Goal: Information Seeking & Learning: Learn about a topic

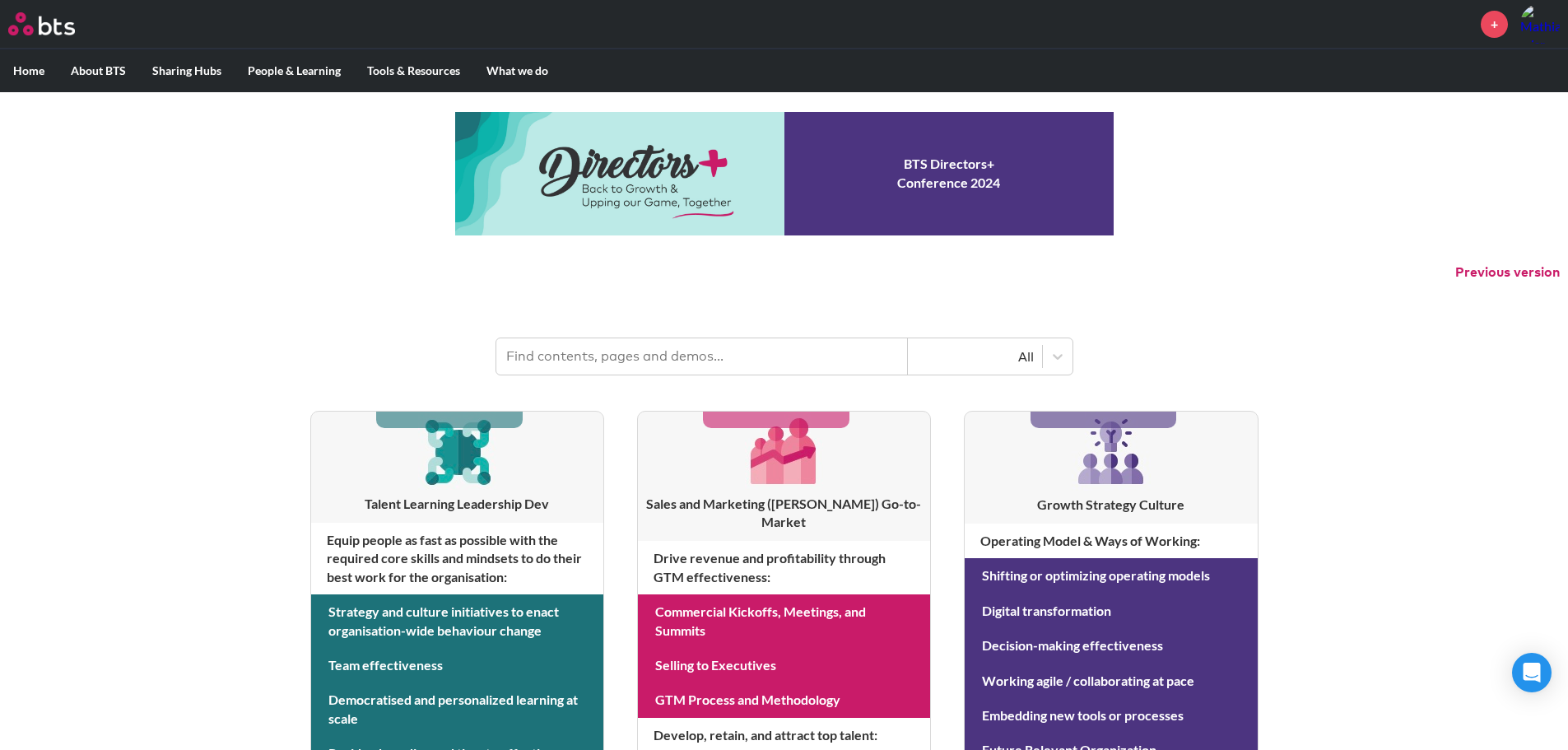
click at [805, 353] on input "text" at bounding box center [701, 356] width 411 height 36
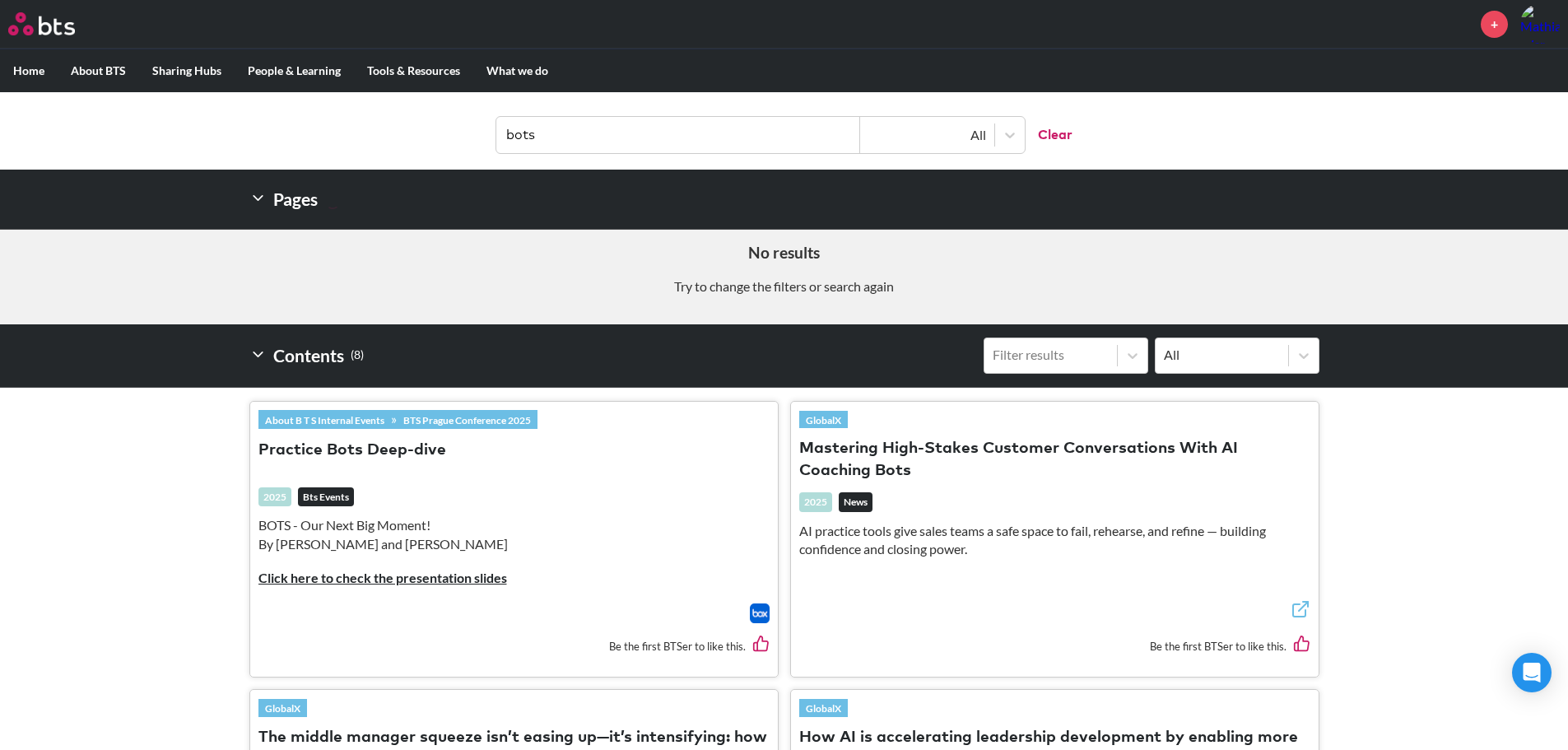
scroll to position [247, 0]
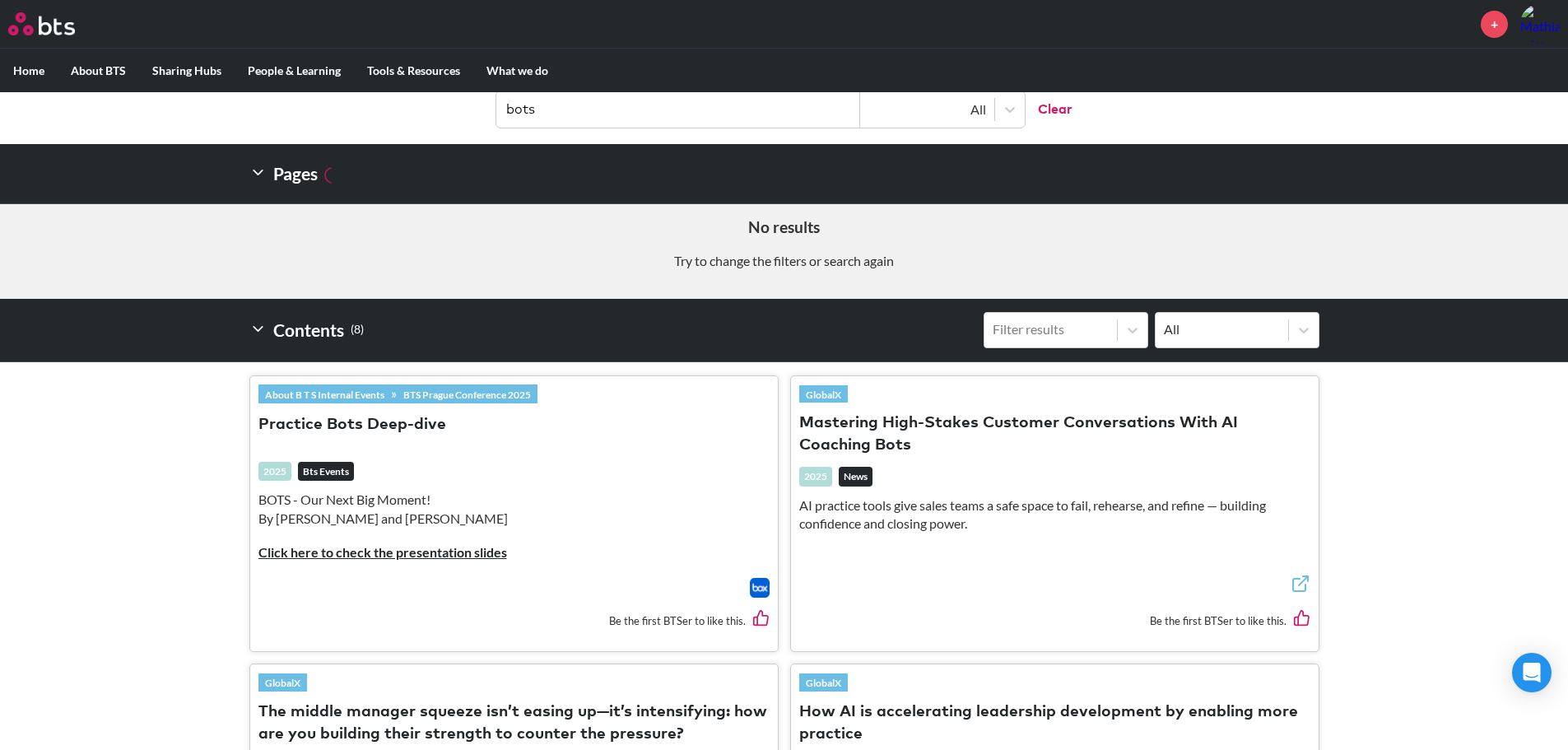
type input "bots"
click at [380, 425] on button "Practice Bots Deep-dive" at bounding box center [352, 425] width 188 height 22
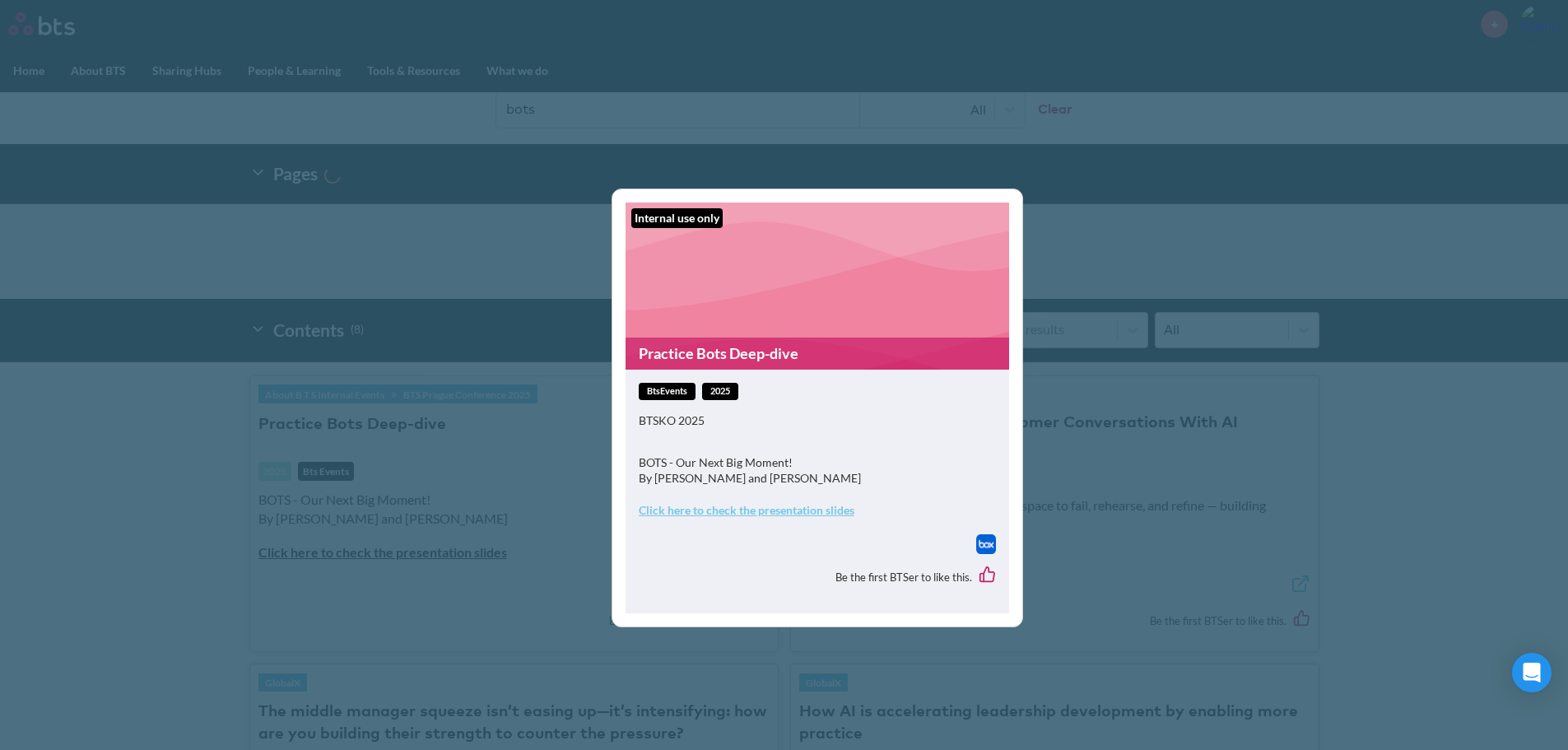
click at [744, 296] on figure "Internal use only Practice Bots Deep-dive" at bounding box center [817, 286] width 384 height 167
click at [722, 514] on strong "Click here to check the presentation slides" at bounding box center [746, 510] width 215 height 14
click at [1275, 309] on div "Internal use only Practice Bots Deep-dive btsEvents 2025 BTSKO 2025 BOTS - Our …" at bounding box center [784, 375] width 1568 height 750
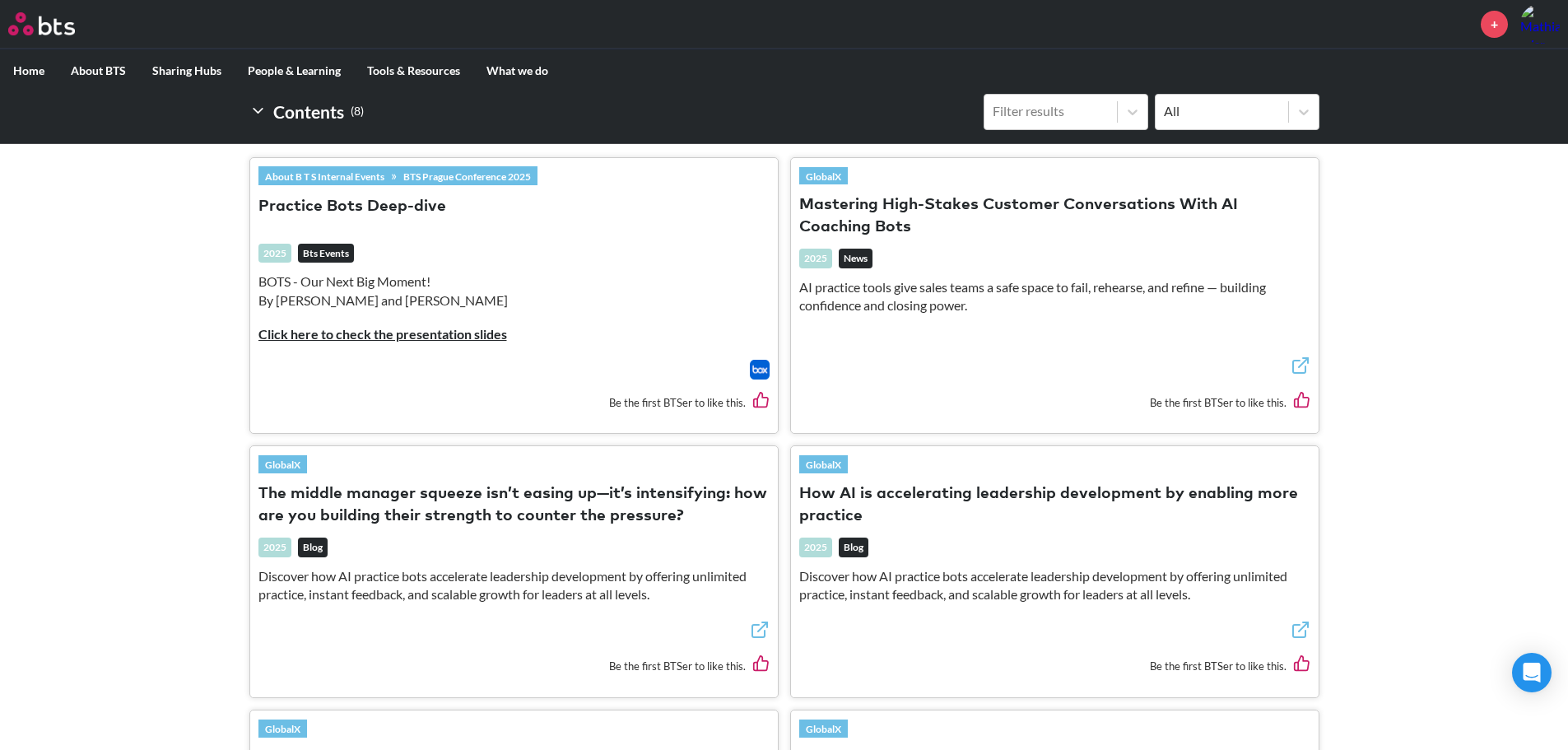
scroll to position [494, 0]
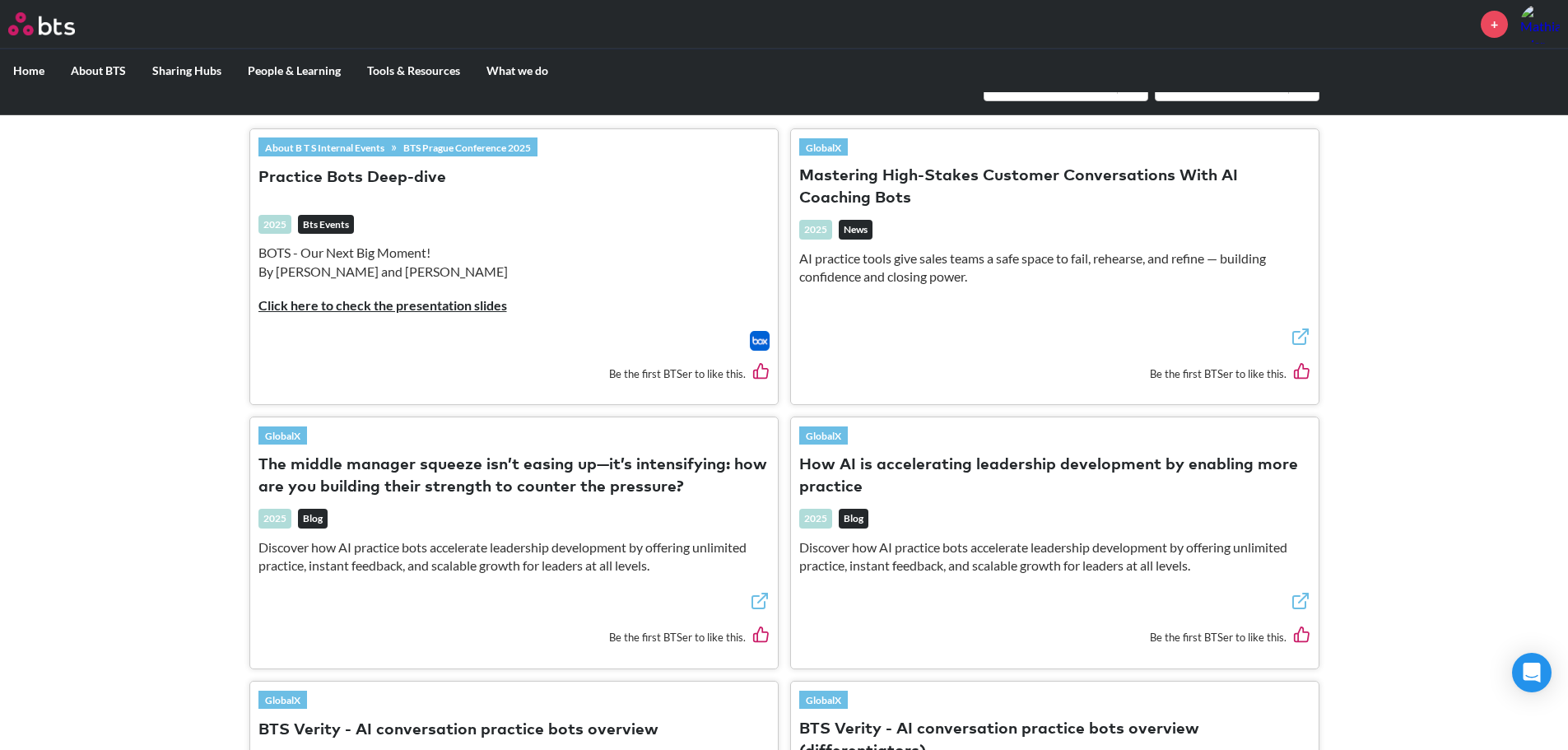
click at [962, 176] on button "Mastering High-Stakes Customer Conversations With AI Coaching Bots" at bounding box center [1055, 188] width 511 height 44
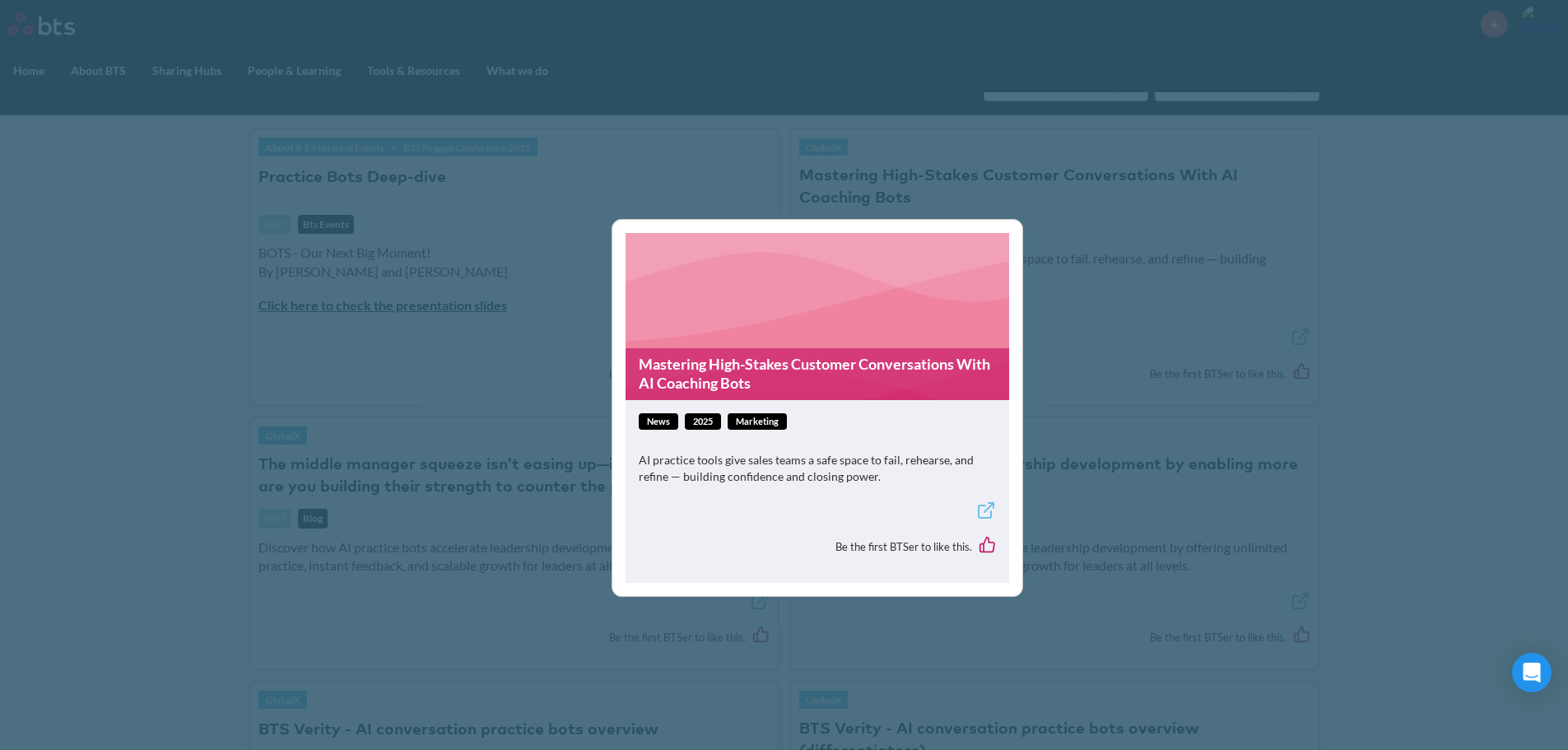
click at [706, 332] on figure "Mastering High-Stakes Customer Conversations With AI Coaching Bots" at bounding box center [817, 317] width 384 height 167
click at [710, 385] on link "Mastering High-Stakes Customer Conversations With AI Coaching Bots" at bounding box center [817, 374] width 384 height 52
click at [235, 303] on div "Mastering High-Stakes Customer Conversations With AI Coaching Bots news 2025 Ma…" at bounding box center [784, 375] width 1568 height 750
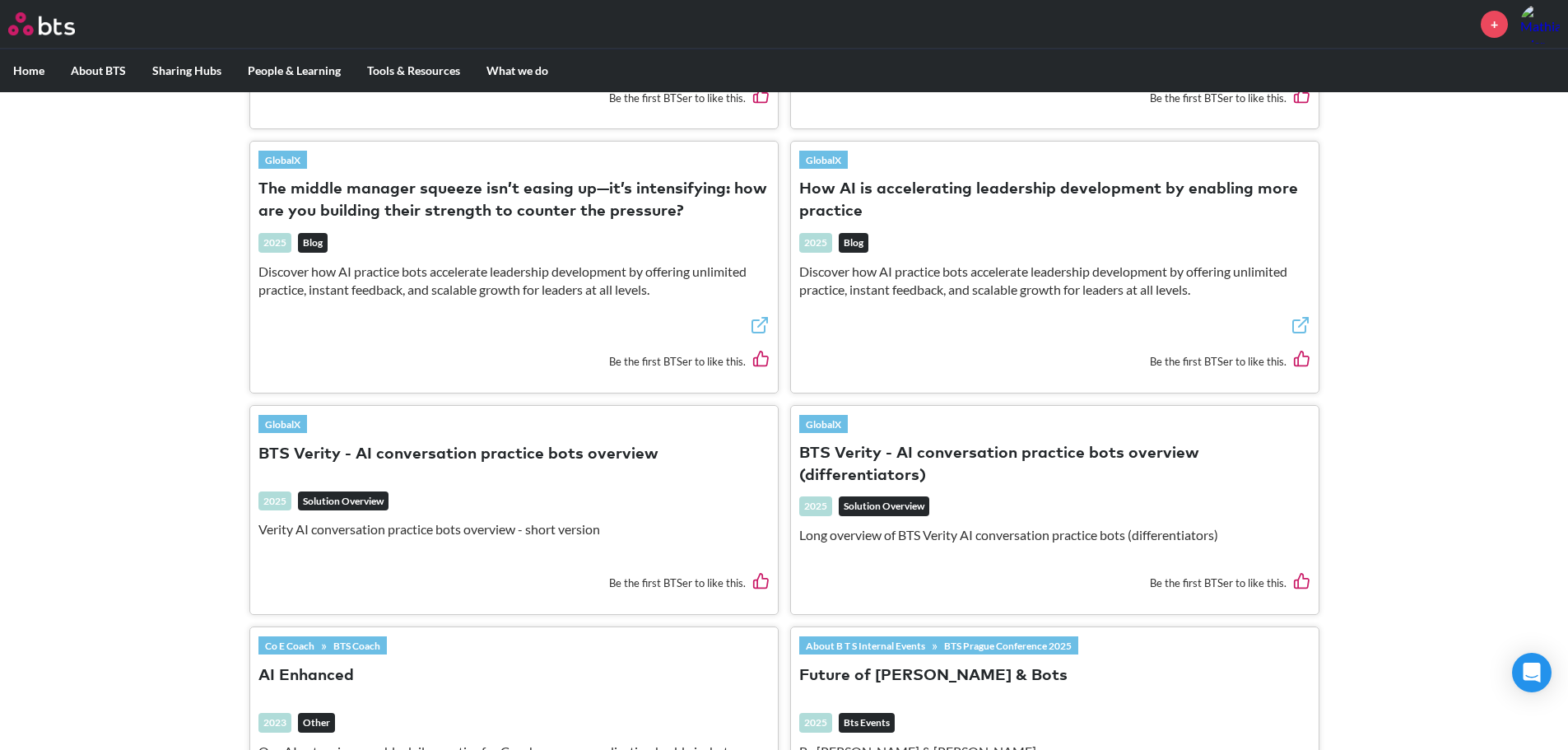
scroll to position [741, 0]
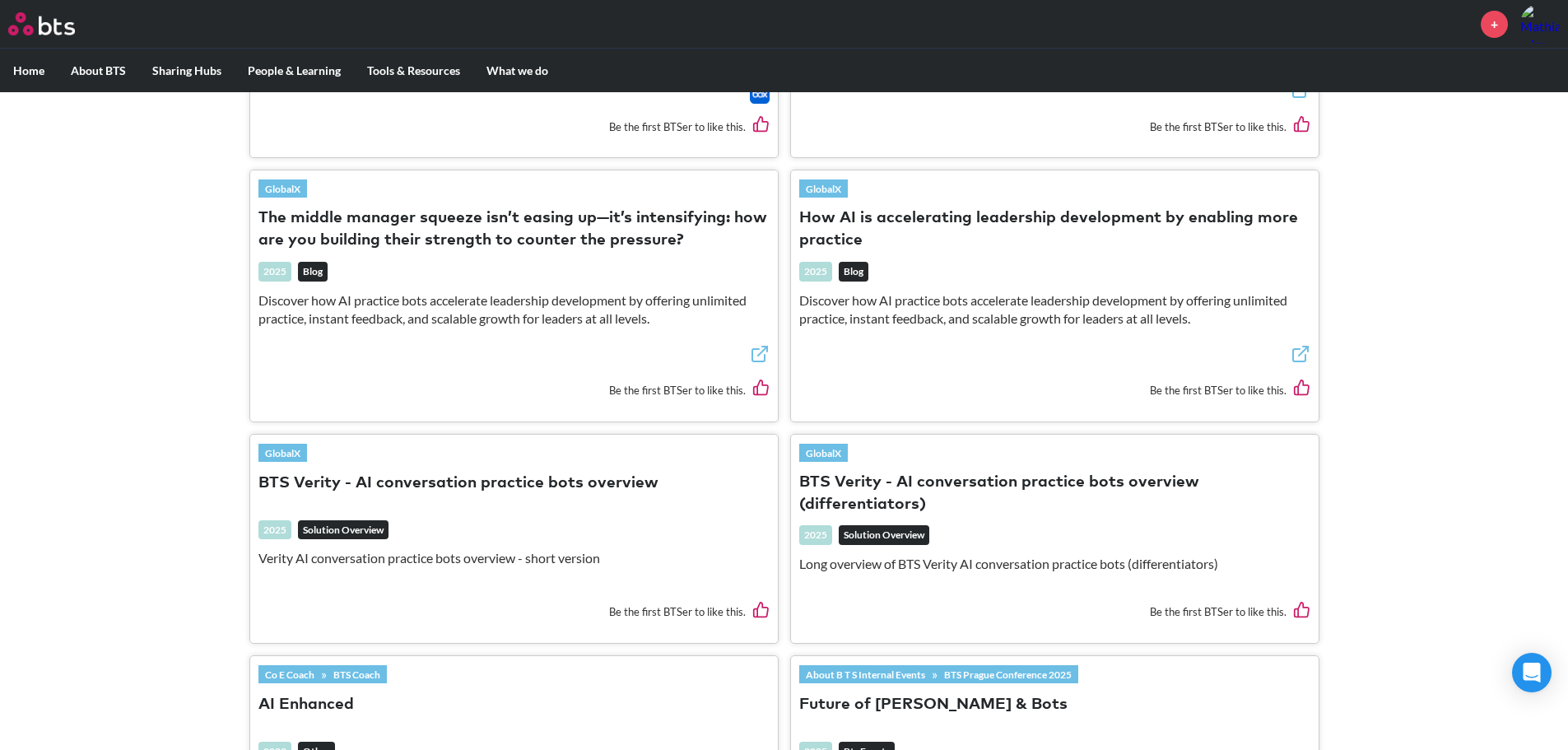
click at [167, 267] on section "About B T S Internal Events » BTS Prague Conference 2025 Practice Bots Deep-div…" at bounding box center [784, 410] width 1568 height 1084
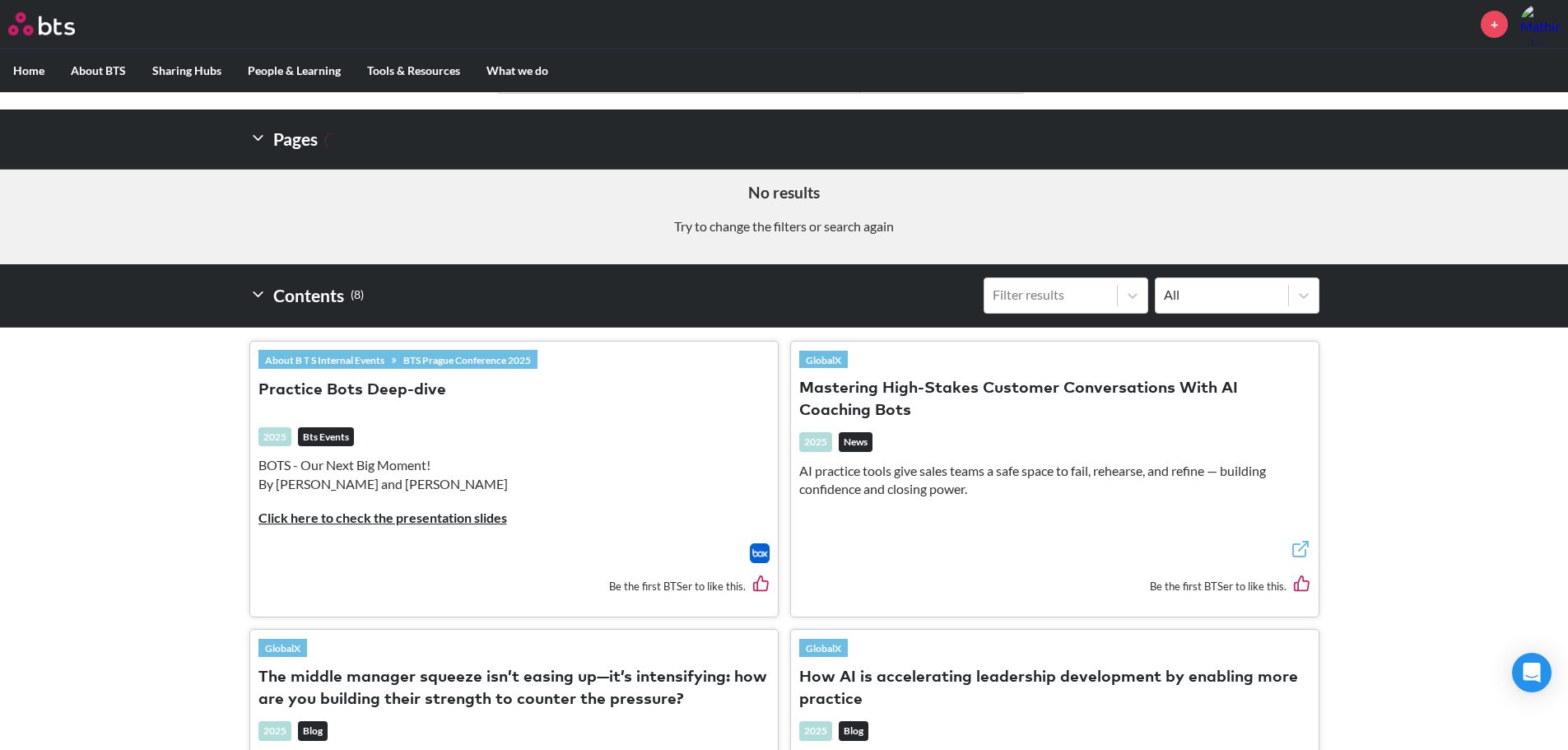
scroll to position [0, 0]
